Goal: Transaction & Acquisition: Purchase product/service

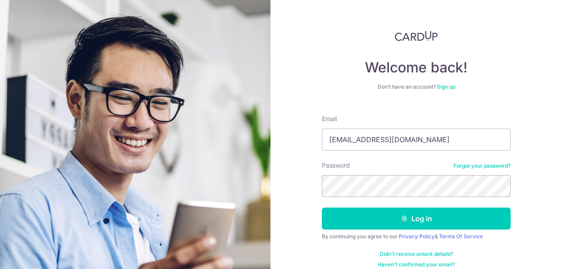
type input "[EMAIL_ADDRESS][DOMAIN_NAME]"
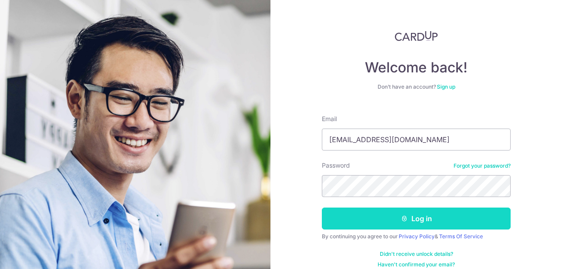
click at [401, 214] on button "Log in" at bounding box center [416, 219] width 189 height 22
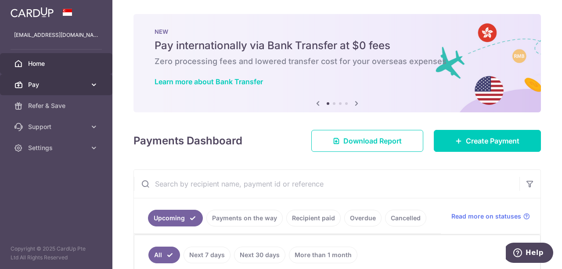
click at [54, 86] on span "Pay" at bounding box center [57, 84] width 58 height 9
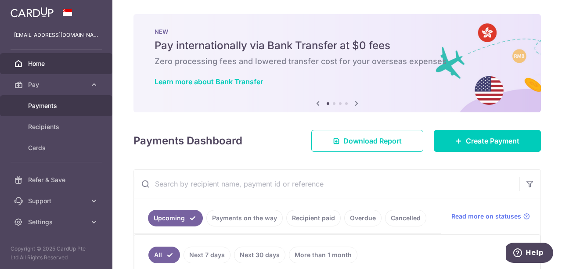
click at [49, 101] on span "Payments" at bounding box center [57, 105] width 58 height 9
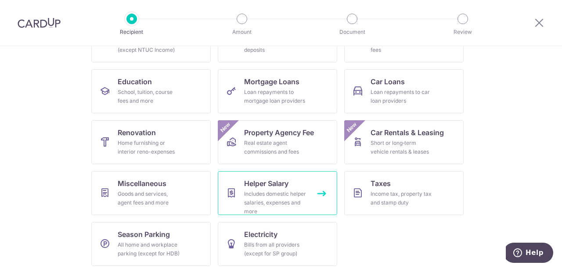
scroll to position [123, 0]
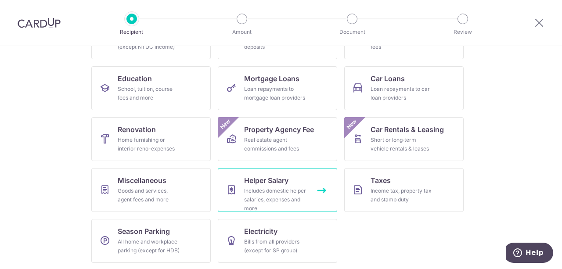
click at [277, 191] on div "Includes domestic helper salaries, expenses and more" at bounding box center [275, 200] width 63 height 26
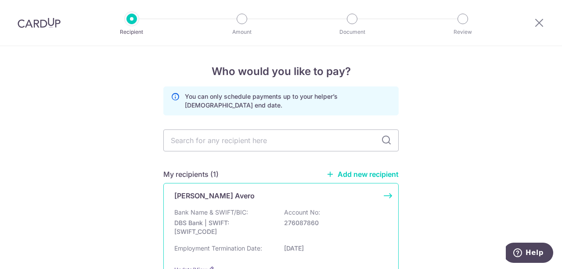
scroll to position [67, 0]
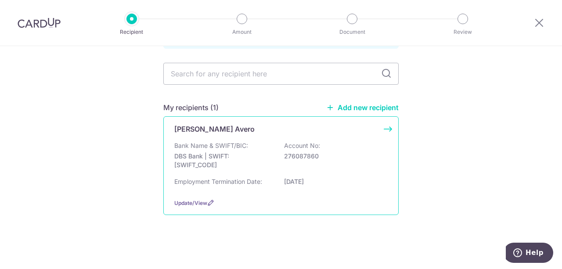
click at [225, 155] on p "DBS Bank | SWIFT: DBSSSGSGXXX" at bounding box center [223, 161] width 98 height 18
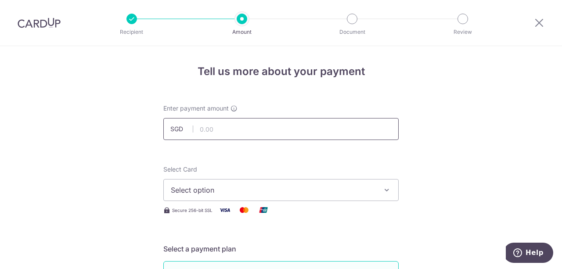
click at [216, 130] on input "text" at bounding box center [280, 129] width 235 height 22
type input "1,300.00"
click at [241, 191] on span "Select option" at bounding box center [273, 190] width 205 height 11
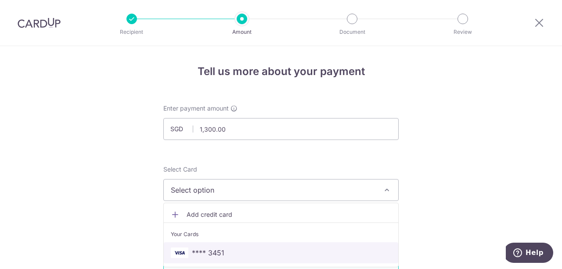
click at [234, 251] on span "**** 3451" at bounding box center [281, 253] width 220 height 11
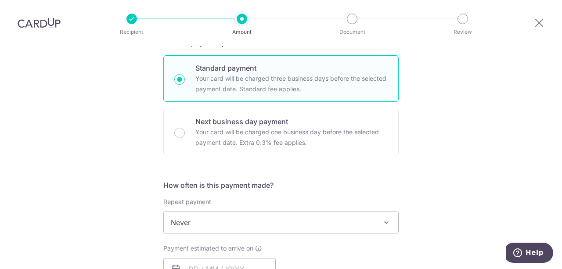
scroll to position [263, 0]
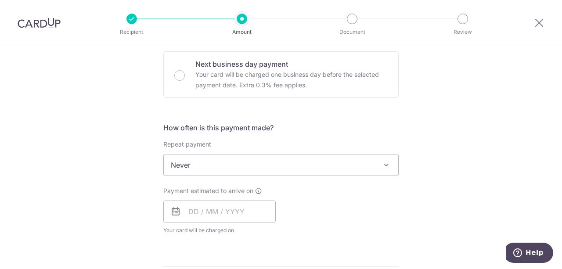
click at [293, 172] on span "Never" at bounding box center [281, 165] width 234 height 21
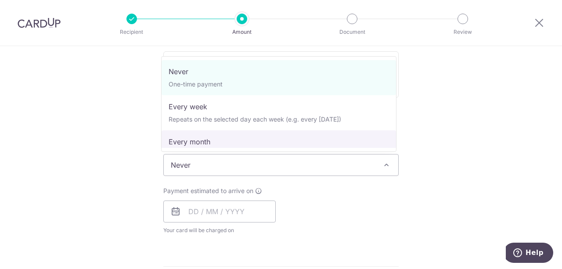
select select "3"
type input "31/10/2027"
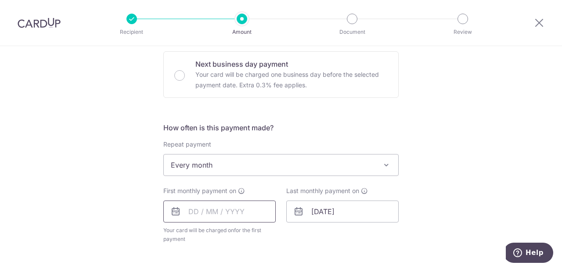
click at [228, 213] on input "text" at bounding box center [219, 212] width 112 height 22
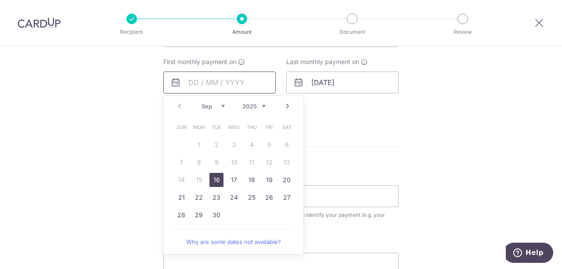
scroll to position [395, 0]
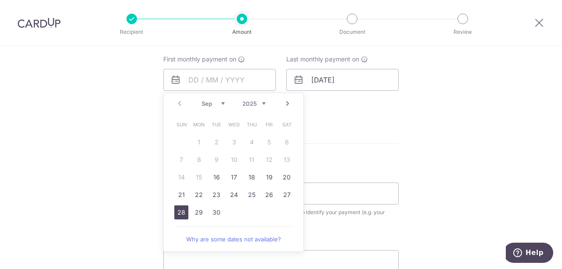
click at [182, 211] on link "28" at bounding box center [181, 212] width 14 height 14
type input "28/09/2025"
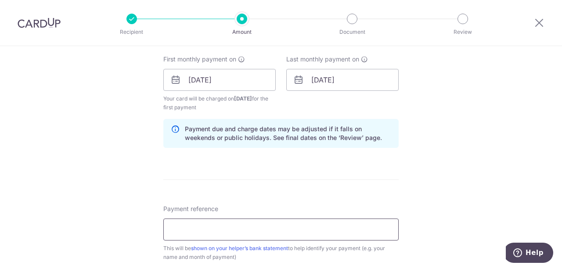
click at [320, 230] on input "Payment reference" at bounding box center [280, 230] width 235 height 22
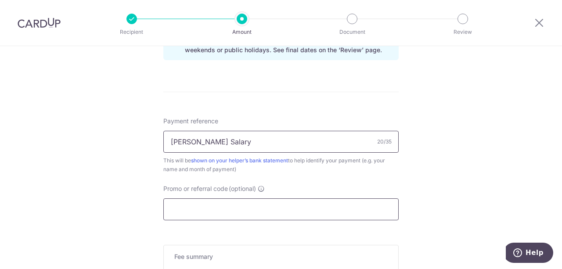
type input "Whitney Gunne Salary"
click at [325, 211] on input "Promo or referral code (optional)" at bounding box center [280, 209] width 235 height 22
paste input "3NEWR6"
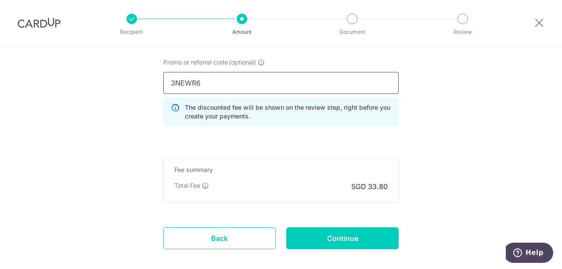
scroll to position [653, 0]
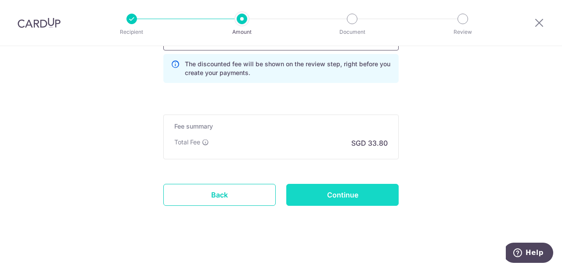
type input "3NEWR6"
click at [336, 194] on input "Continue" at bounding box center [342, 195] width 112 height 22
type input "Create Schedule"
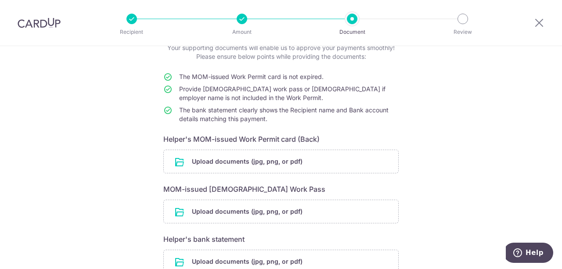
scroll to position [132, 0]
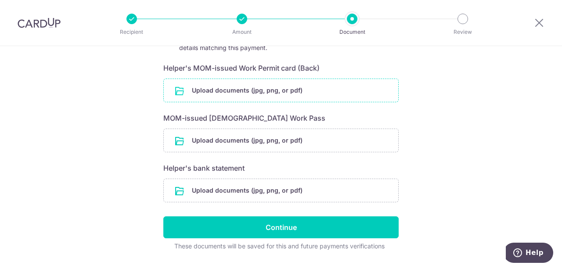
click at [253, 96] on input "file" at bounding box center [281, 90] width 234 height 23
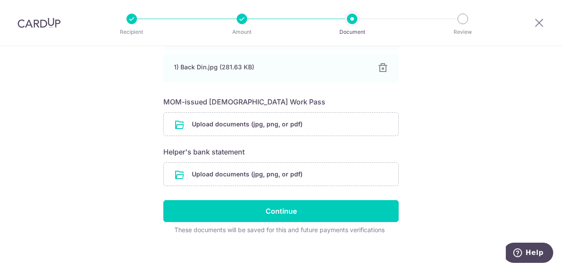
scroll to position [220, 0]
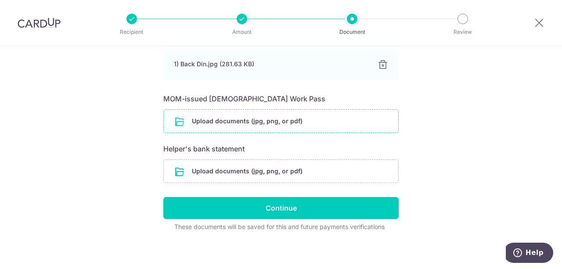
click at [249, 125] on input "file" at bounding box center [281, 121] width 234 height 23
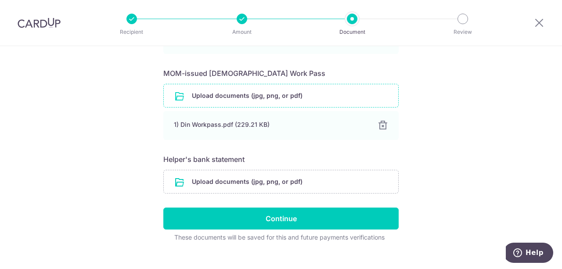
scroll to position [257, 0]
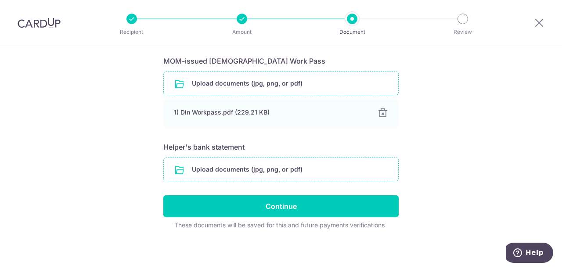
click at [249, 170] on input "file" at bounding box center [281, 169] width 234 height 23
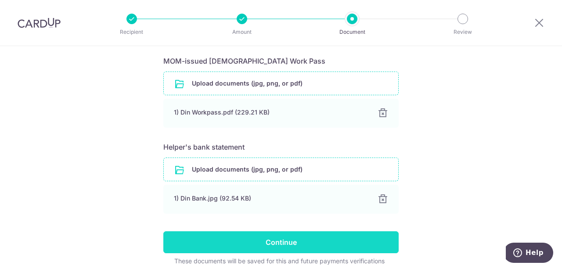
click at [267, 235] on input "Continue" at bounding box center [280, 242] width 235 height 22
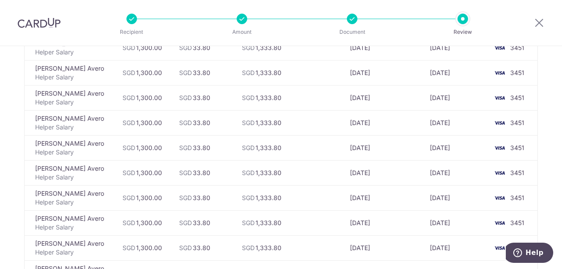
scroll to position [571, 0]
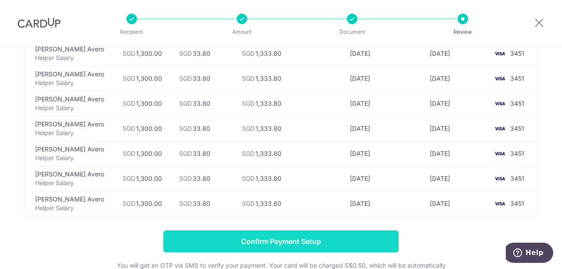
click at [289, 242] on input "Confirm Payment Setup" at bounding box center [280, 242] width 235 height 22
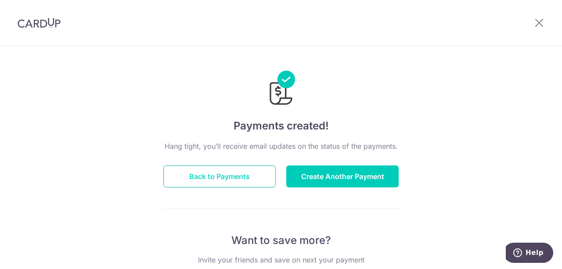
click at [236, 176] on button "Back to Payments" at bounding box center [219, 177] width 112 height 22
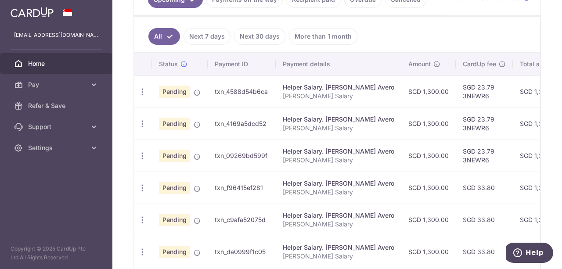
scroll to position [220, 0]
